Goal: Information Seeking & Learning: Check status

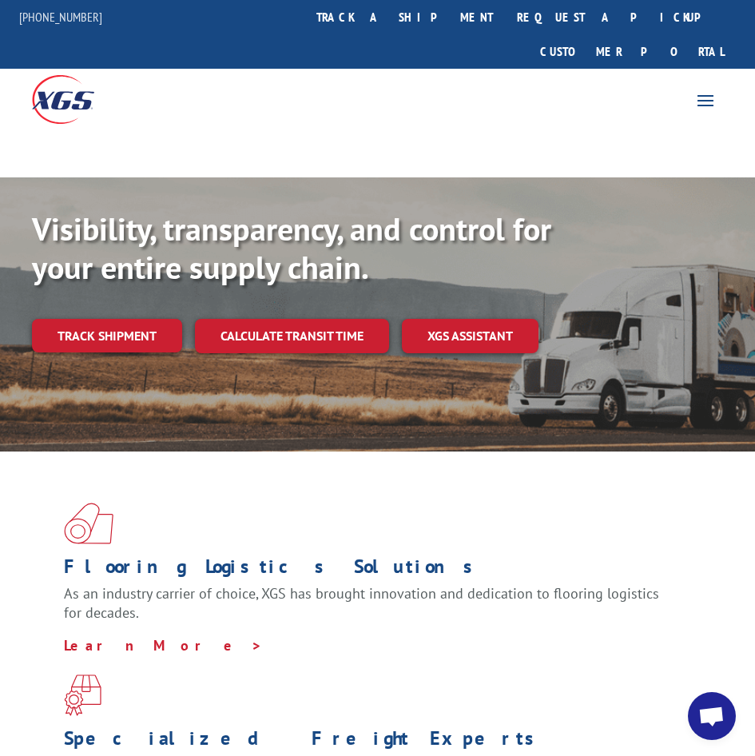
click at [452, 26] on link "track a shipment" at bounding box center [404, 17] width 201 height 34
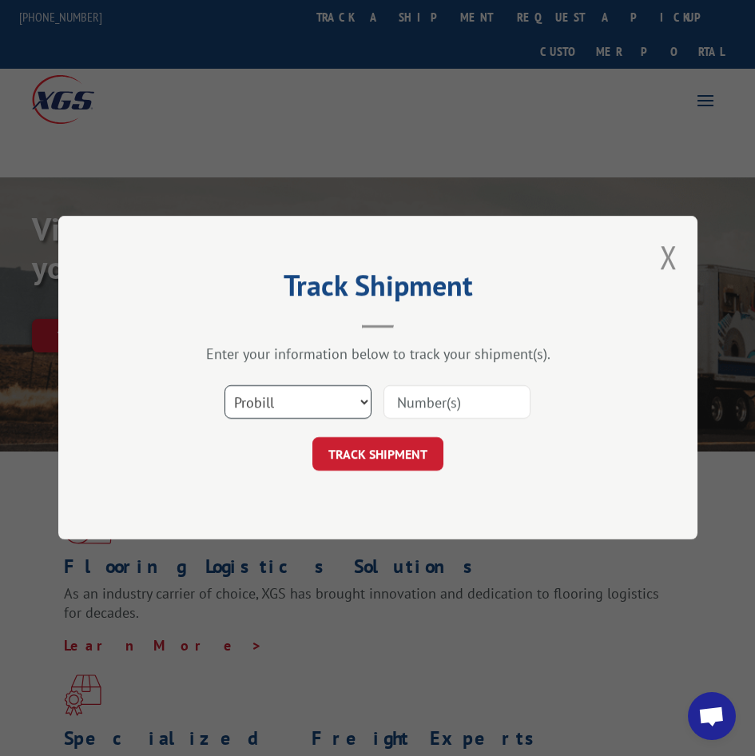
drag, startPoint x: 331, startPoint y: 410, endPoint x: 323, endPoint y: 417, distance: 10.8
click at [331, 410] on select "Select category... Probill BOL PO" at bounding box center [298, 403] width 147 height 34
select select "po"
click at [225, 386] on select "Select category... Probill BOL PO" at bounding box center [298, 403] width 147 height 34
click at [417, 406] on input at bounding box center [457, 403] width 147 height 34
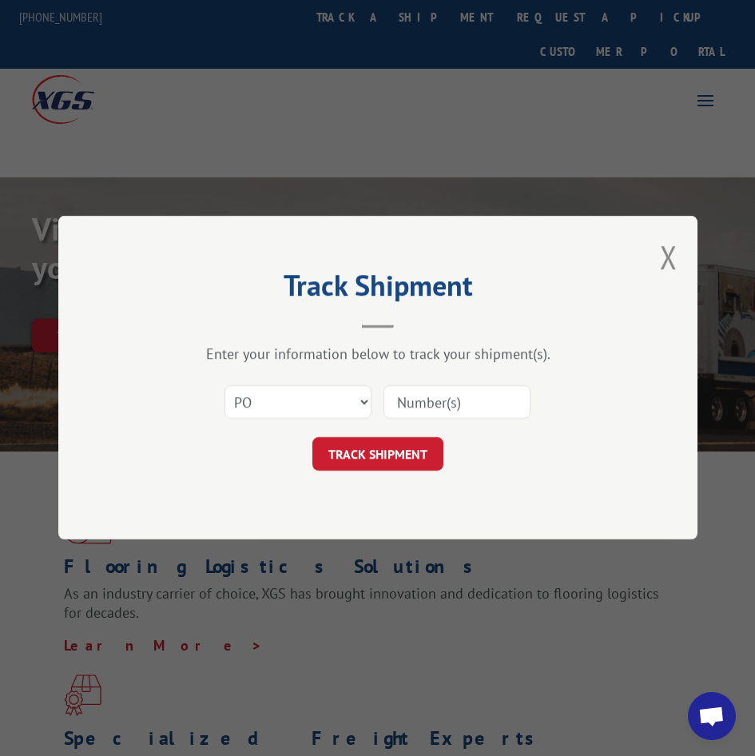
paste input "**FROM D23 SVC PROV:The material for this po is misrouted. Please contact the v…"
type input "**FROM D23 SVC PROV:The material for this po is misrouted. Please contact the v…"
drag, startPoint x: 523, startPoint y: 401, endPoint x: 67, endPoint y: 417, distance: 456.6
click at [67, 417] on div "Track Shipment Enter your information below to track your shipment(s). Select c…" at bounding box center [377, 378] width 639 height 324
click at [409, 400] on input at bounding box center [457, 403] width 147 height 34
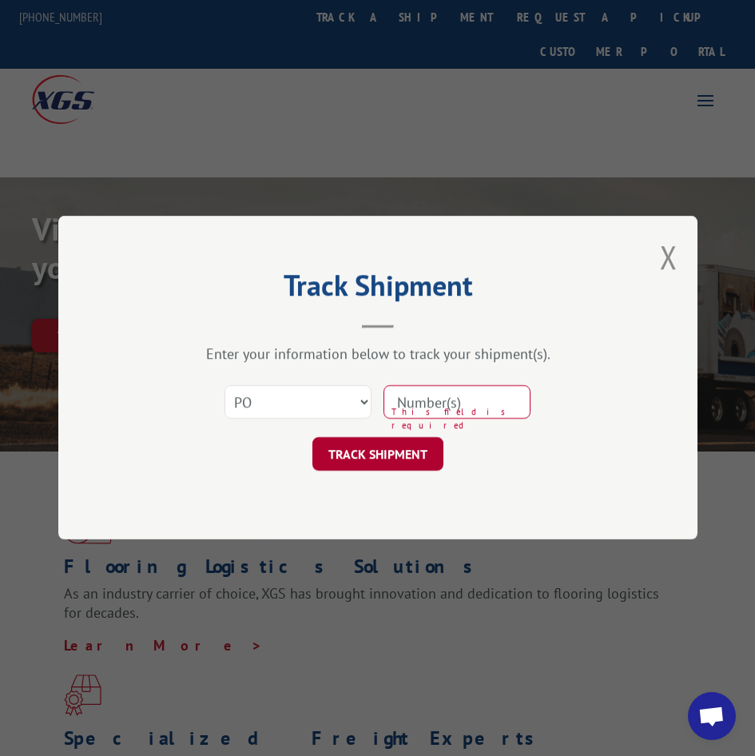
paste input "55573921"
type input "55573921"
click at [393, 452] on button "TRACK SHIPMENT" at bounding box center [377, 455] width 131 height 34
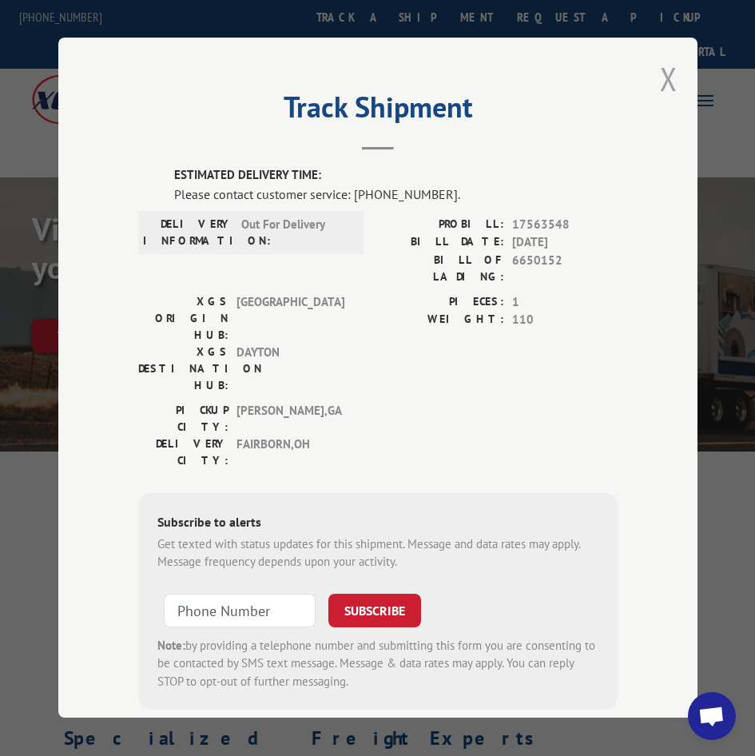
click at [670, 81] on button "Close modal" at bounding box center [669, 79] width 18 height 42
